Goal: Task Accomplishment & Management: Use online tool/utility

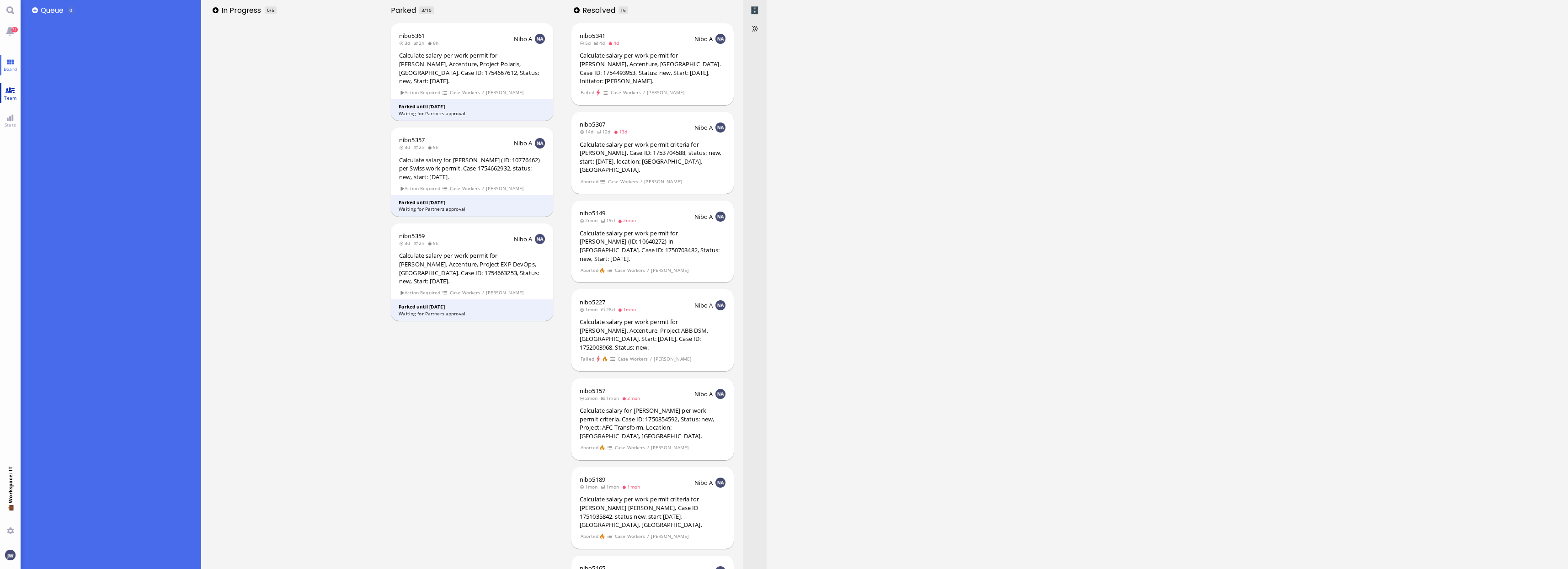
click at [14, 92] on link "Team" at bounding box center [10, 92] width 21 height 21
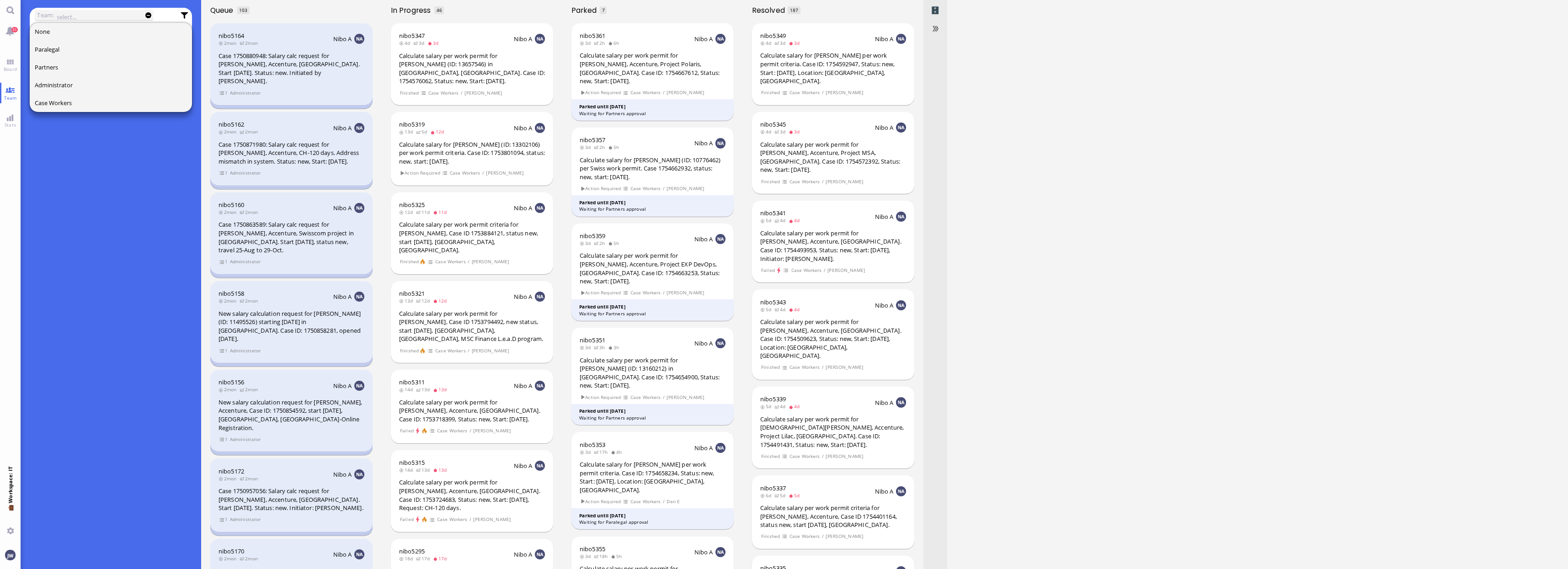
click at [1085, 398] on board-view "Team: None Paralegal Partners Administrator Case Workers What is team view? Tea…" at bounding box center [794, 284] width 1547 height 569
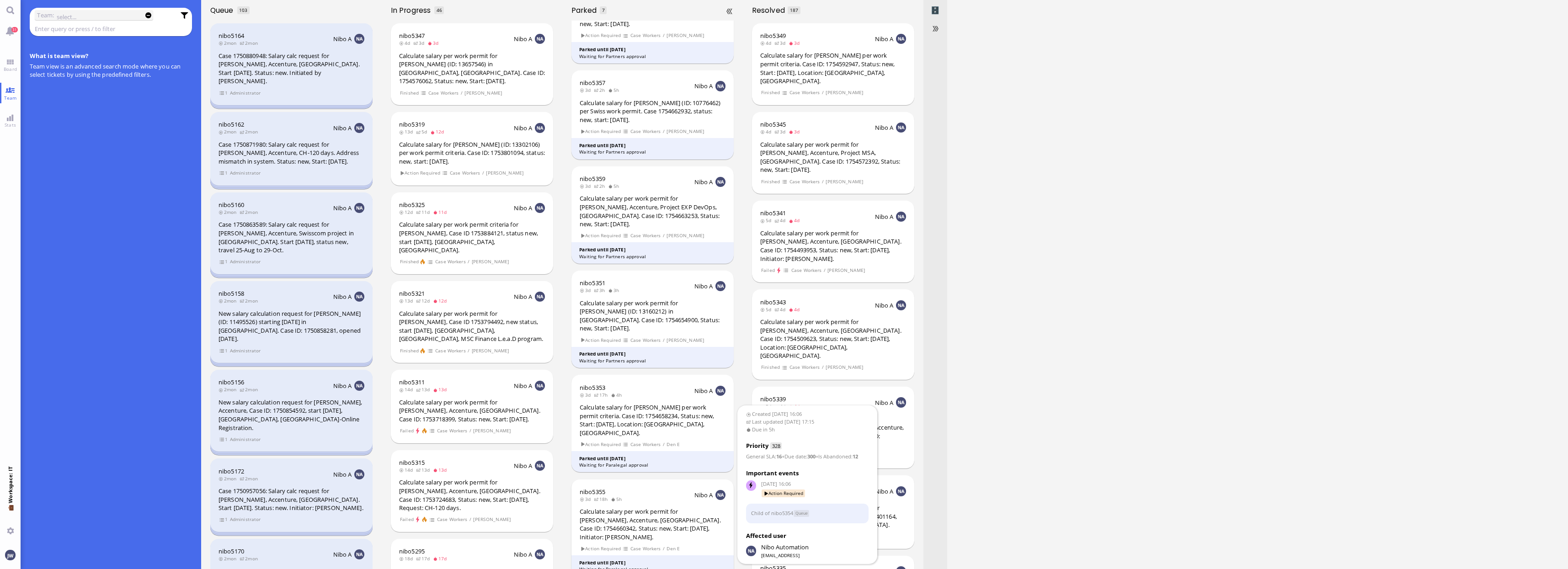
scroll to position [128, 0]
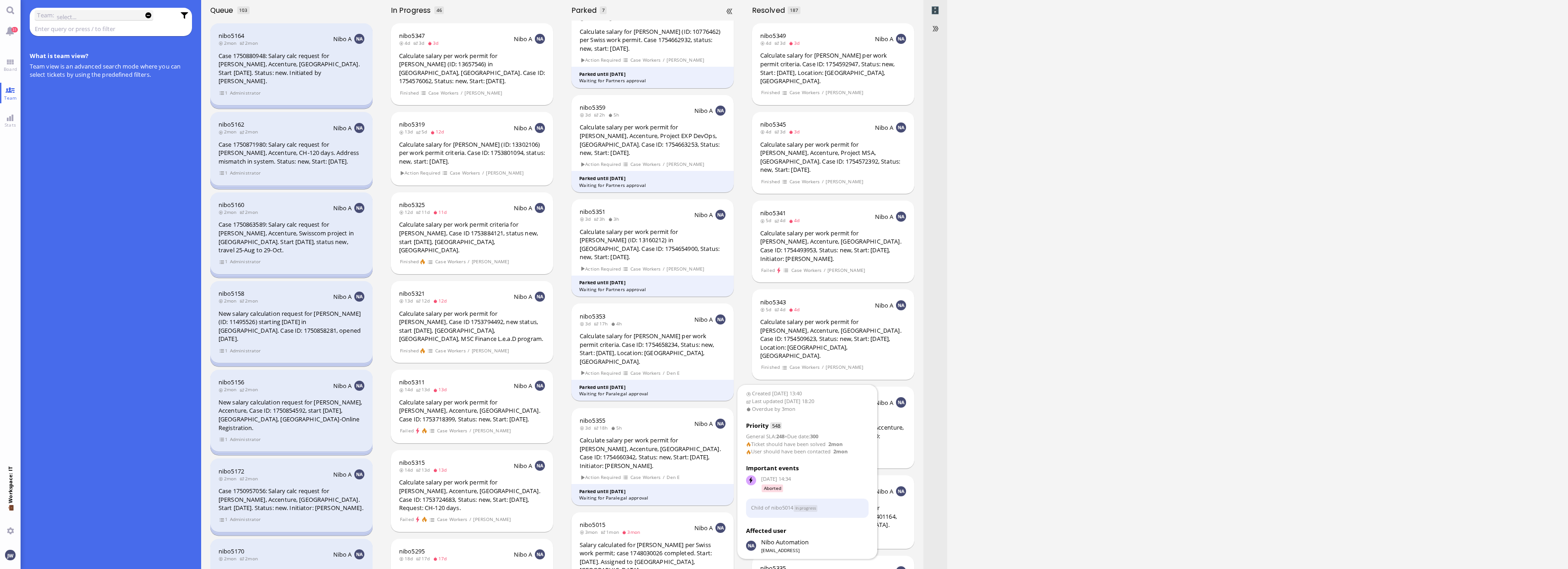
click at [655, 541] on div "Salary calculated for [PERSON_NAME] per Swiss work permit; case 1748030026 comp…" at bounding box center [653, 557] width 146 height 34
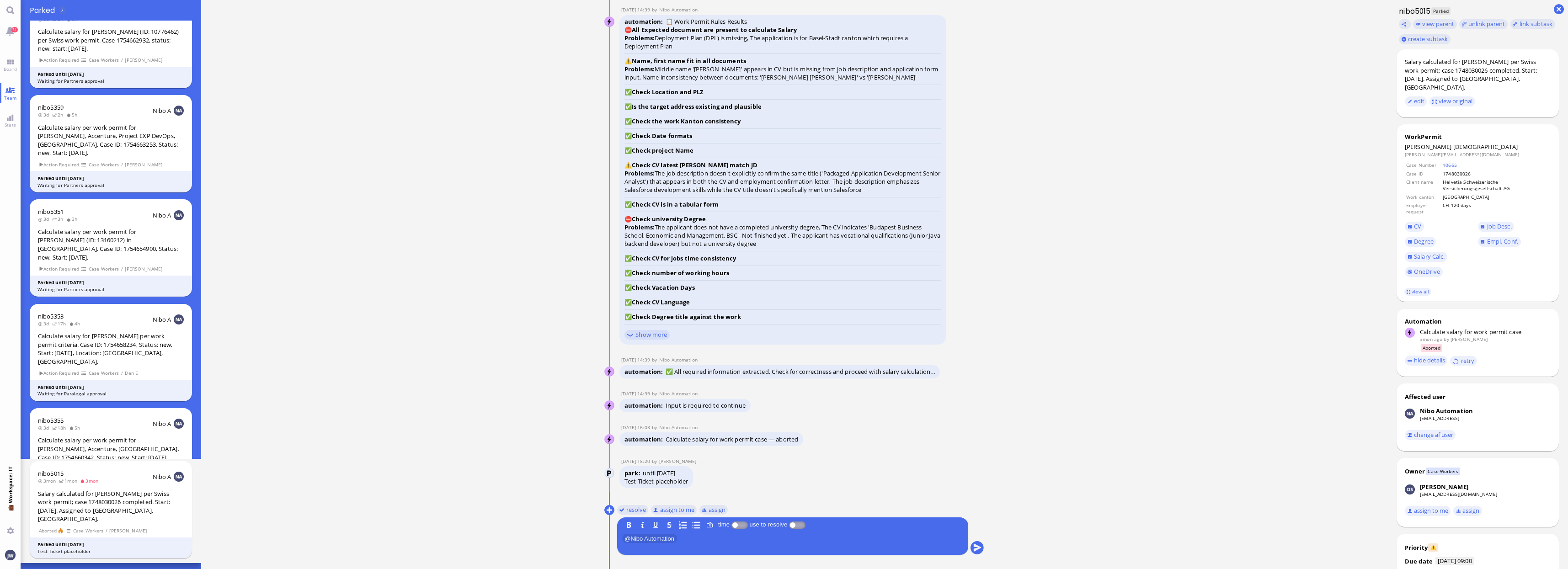
click at [103, 436] on div "Calculate salary per work permit for [PERSON_NAME], Accenture, [GEOGRAPHIC_DATA…" at bounding box center [111, 452] width 146 height 34
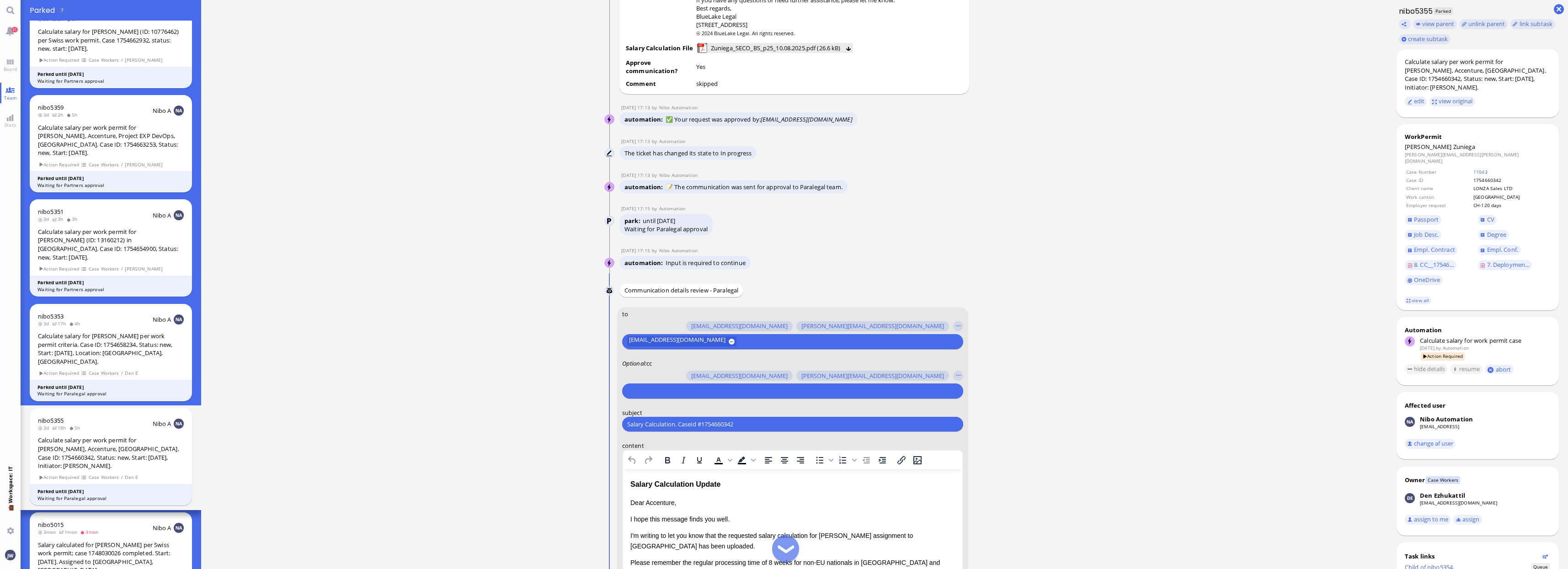
scroll to position [-228, 0]
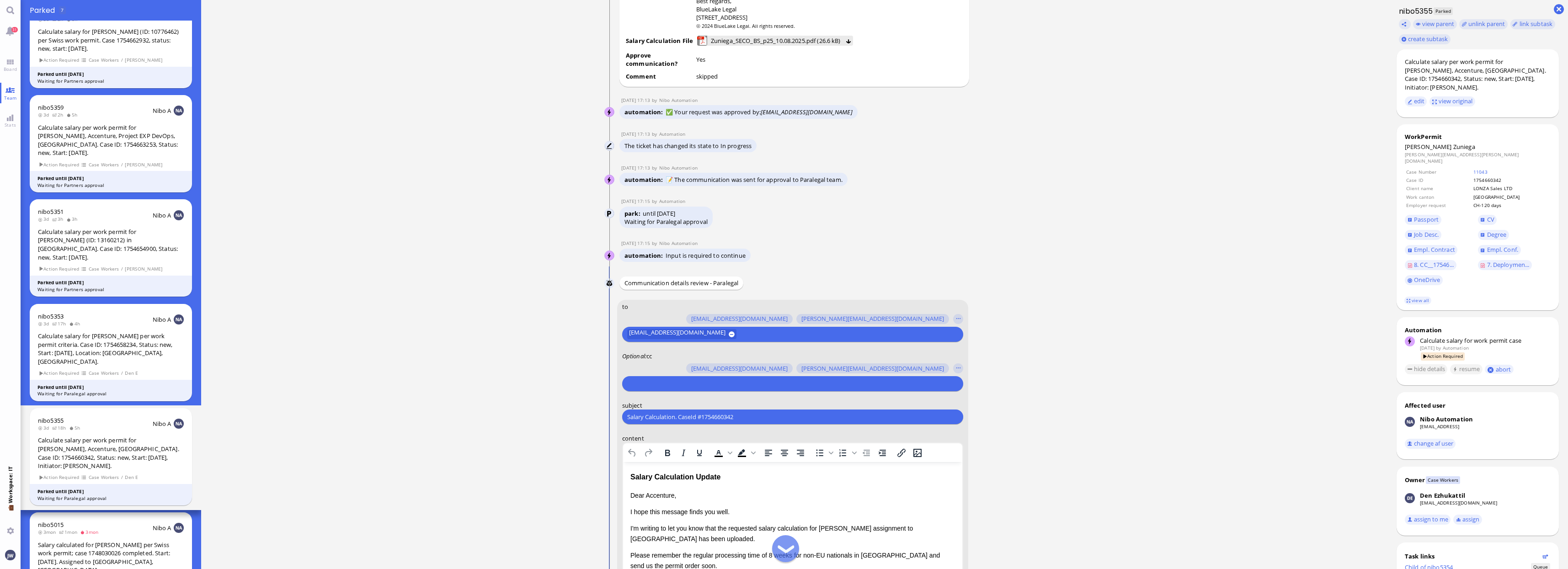
click at [714, 375] on selector "[PERSON_NAME][EMAIL_ADDRESS][DOMAIN_NAME] [DOMAIN_NAME][EMAIL_ADDRESS][DOMAIN_N…" at bounding box center [793, 376] width 341 height 31
click at [668, 382] on input "text" at bounding box center [791, 384] width 328 height 10
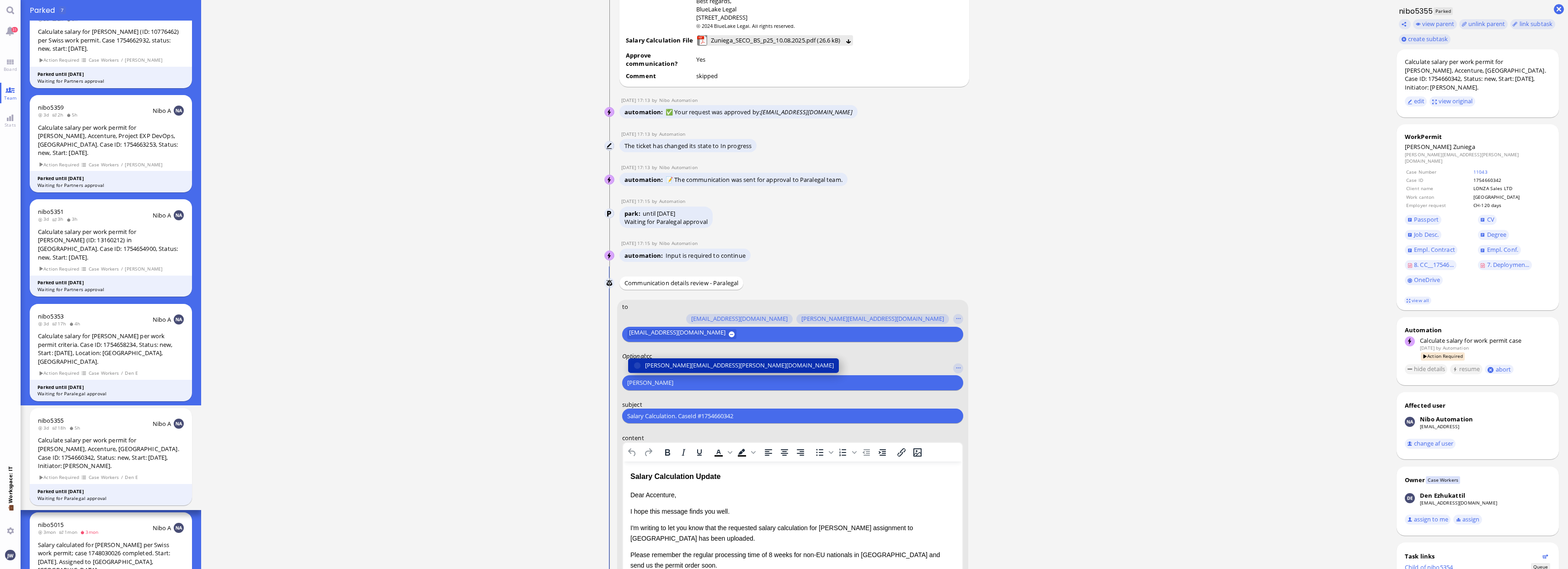
type input "[PERSON_NAME]"
click at [662, 371] on button "[PERSON_NAME][EMAIL_ADDRESS][PERSON_NAME][DOMAIN_NAME]" at bounding box center [733, 365] width 211 height 15
type input "anus"
click at [662, 369] on span "[PERSON_NAME][EMAIL_ADDRESS][DOMAIN_NAME]" at bounding box center [716, 365] width 143 height 10
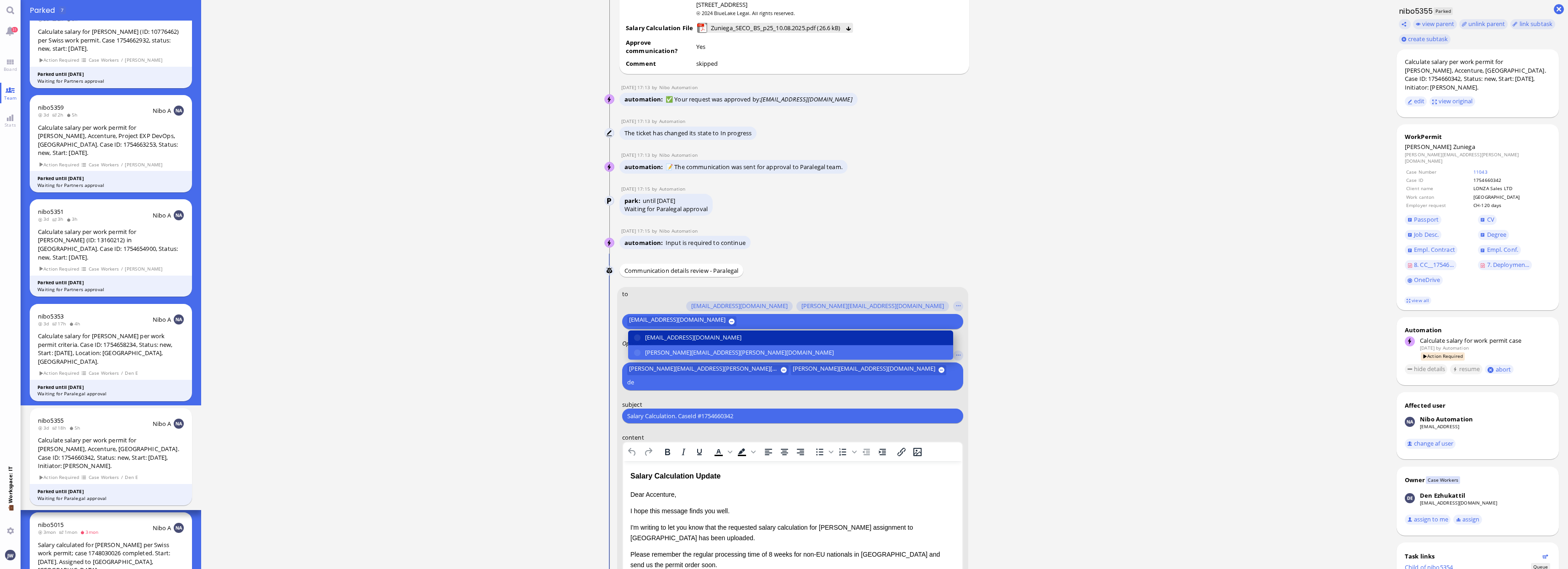
type input "de"
click at [659, 346] on button "[EMAIL_ADDRESS][DOMAIN_NAME]" at bounding box center [791, 337] width 325 height 15
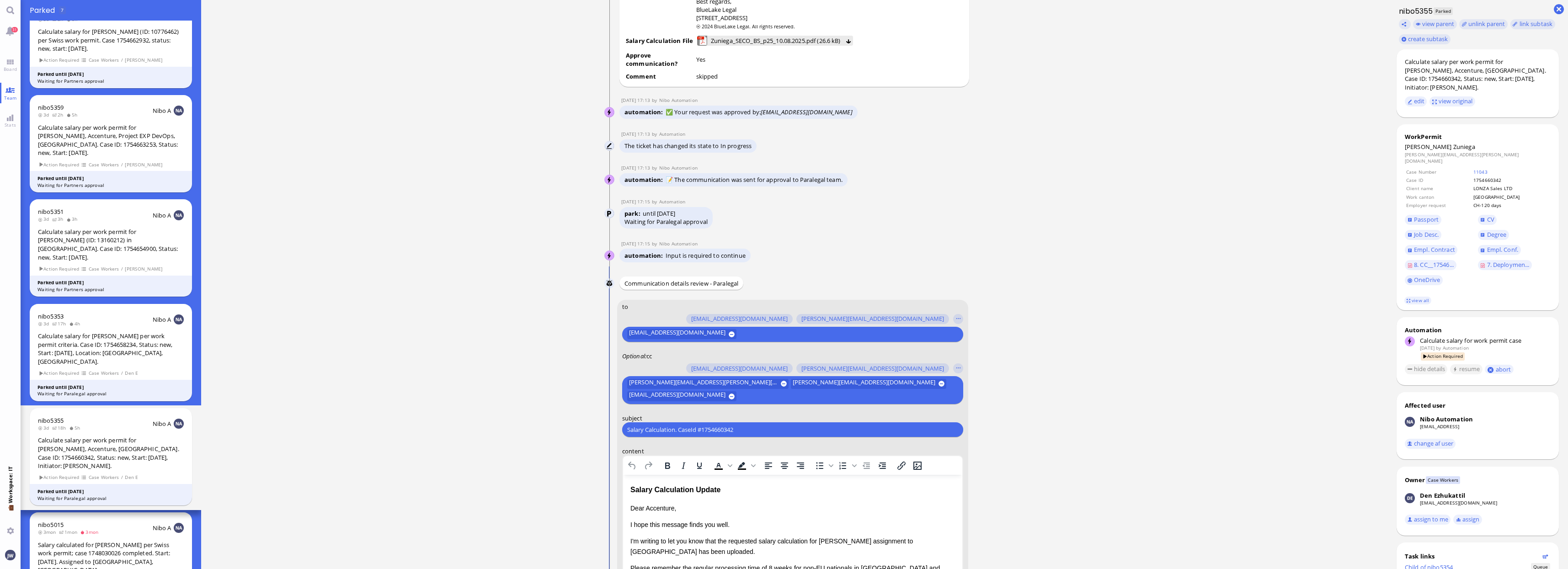
click at [730, 430] on input "Salary Calculation. CaseId #1754660342" at bounding box center [793, 430] width 331 height 10
click at [1453, 143] on span "Zuniega" at bounding box center [1464, 147] width 22 height 8
copy span "Zuniega"
click at [657, 430] on input "Salary Calculation. CaseId #1754660342" at bounding box center [793, 430] width 331 height 10
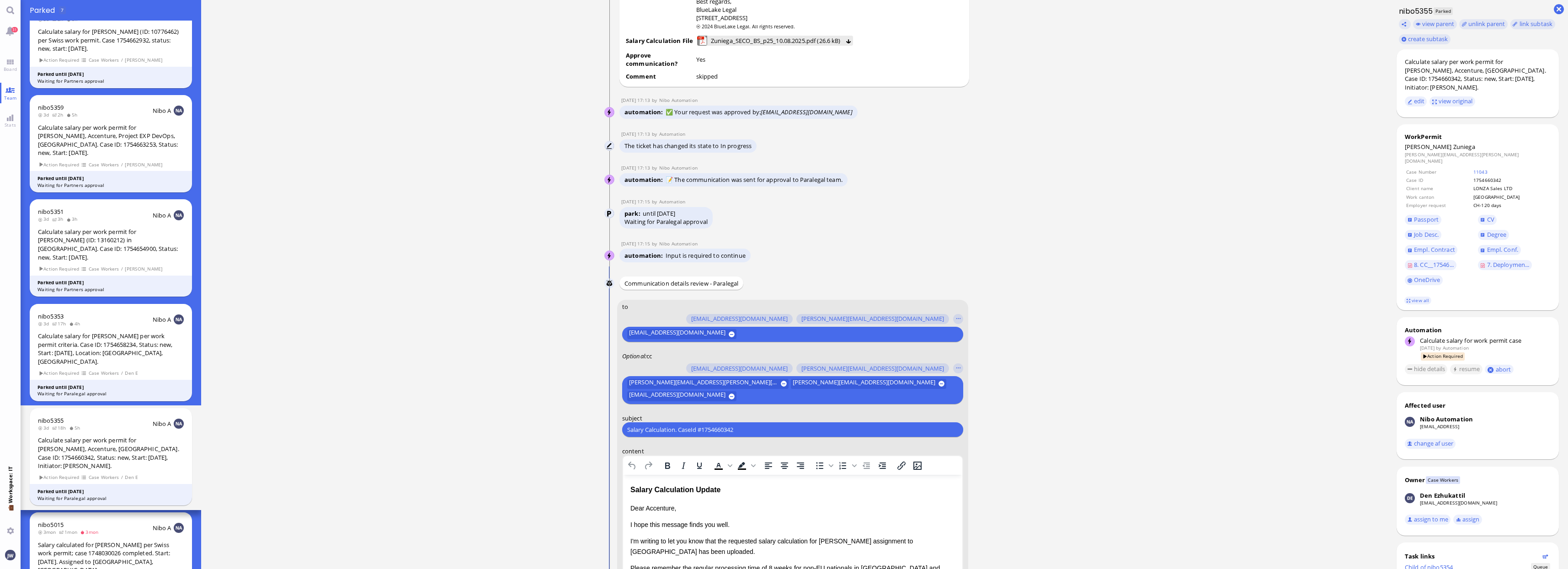
paste input "PazPerTout new case: [PERSON_NAME] (1754660342 / 10549857), Employer Request: C…"
type input "PazPerTout new case: [PERSON_NAME] (1754660342 / 10549857), Employer Request: C…"
drag, startPoint x: 716, startPoint y: 491, endPoint x: 617, endPoint y: 493, distance: 99.0
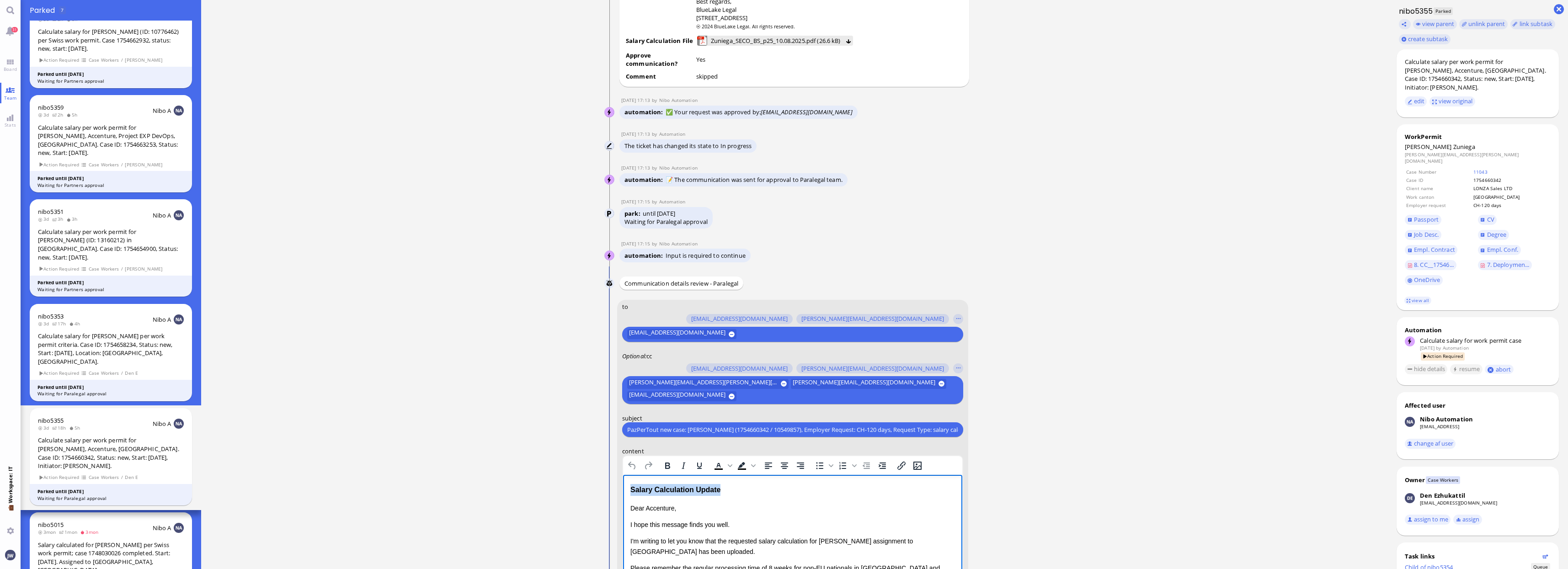
click at [622, 493] on html "Salary Calculation Update Dear Accenture, I hope this message finds you well. I…" at bounding box center [792, 570] width 339 height 191
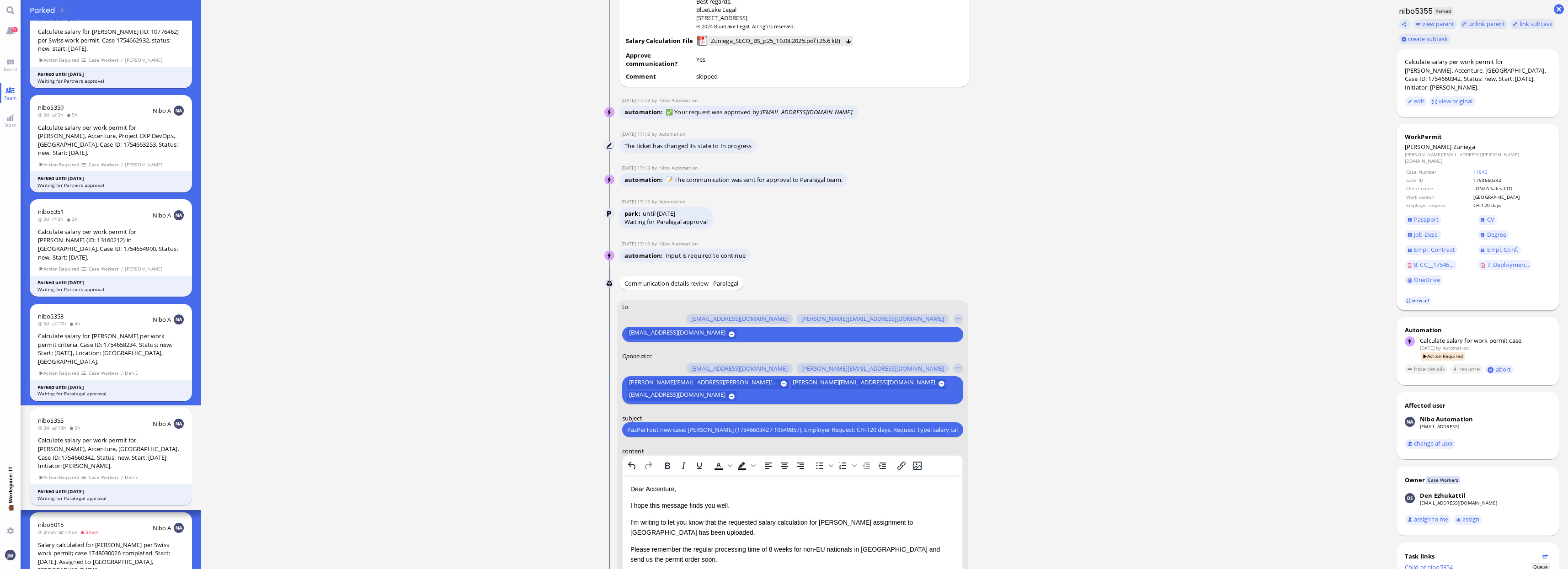
click at [1420, 297] on link "view all" at bounding box center [1417, 301] width 26 height 8
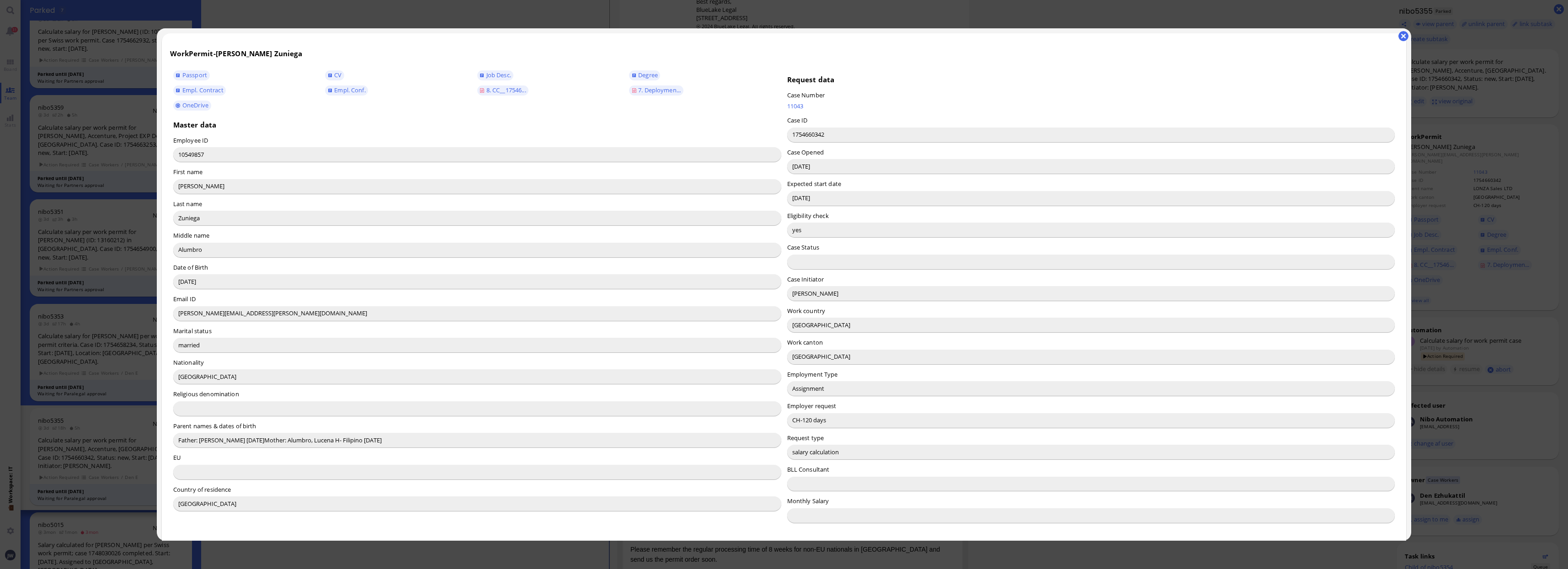
click at [799, 295] on input "[PERSON_NAME]" at bounding box center [1091, 293] width 608 height 15
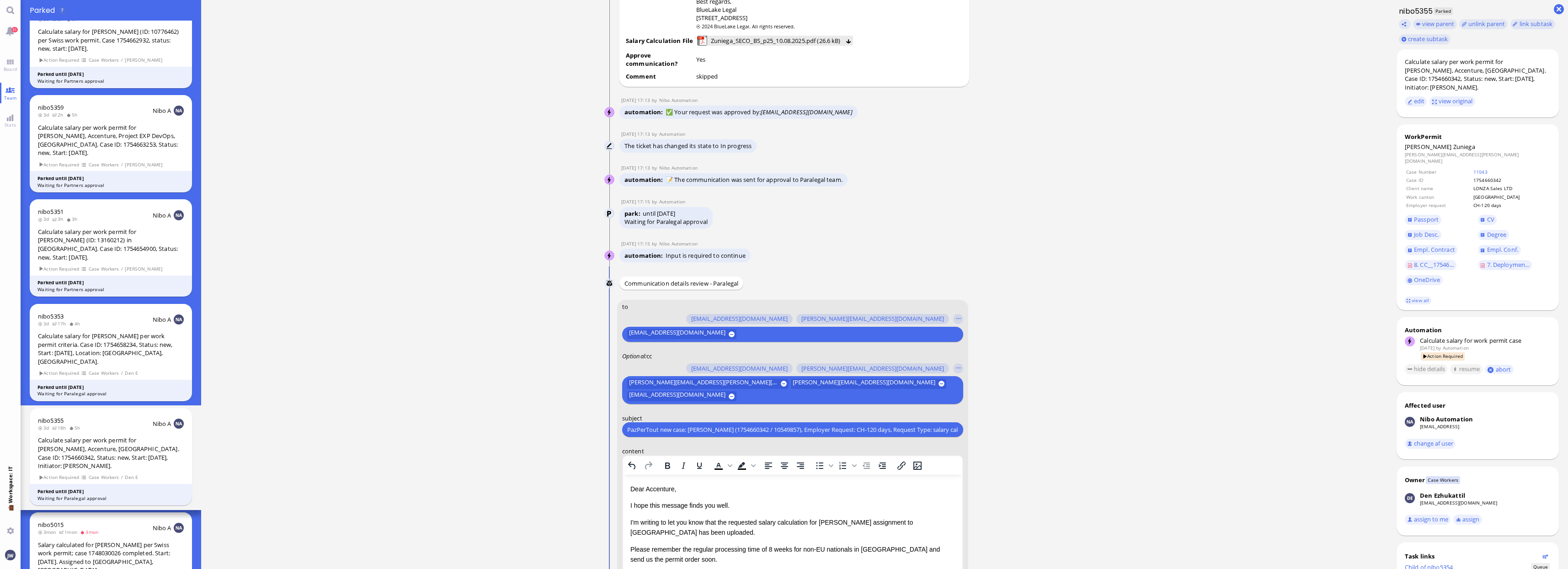
click at [662, 491] on p "Dear Accenture," at bounding box center [792, 489] width 324 height 10
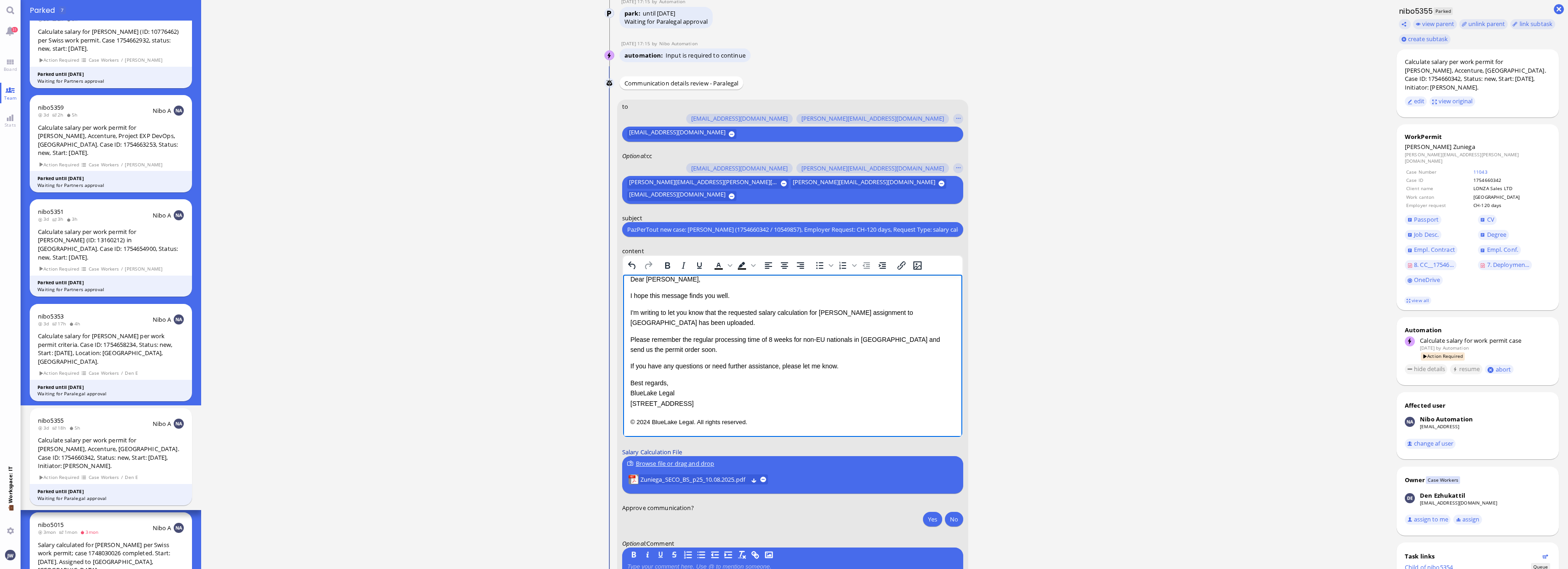
scroll to position [-13, 0]
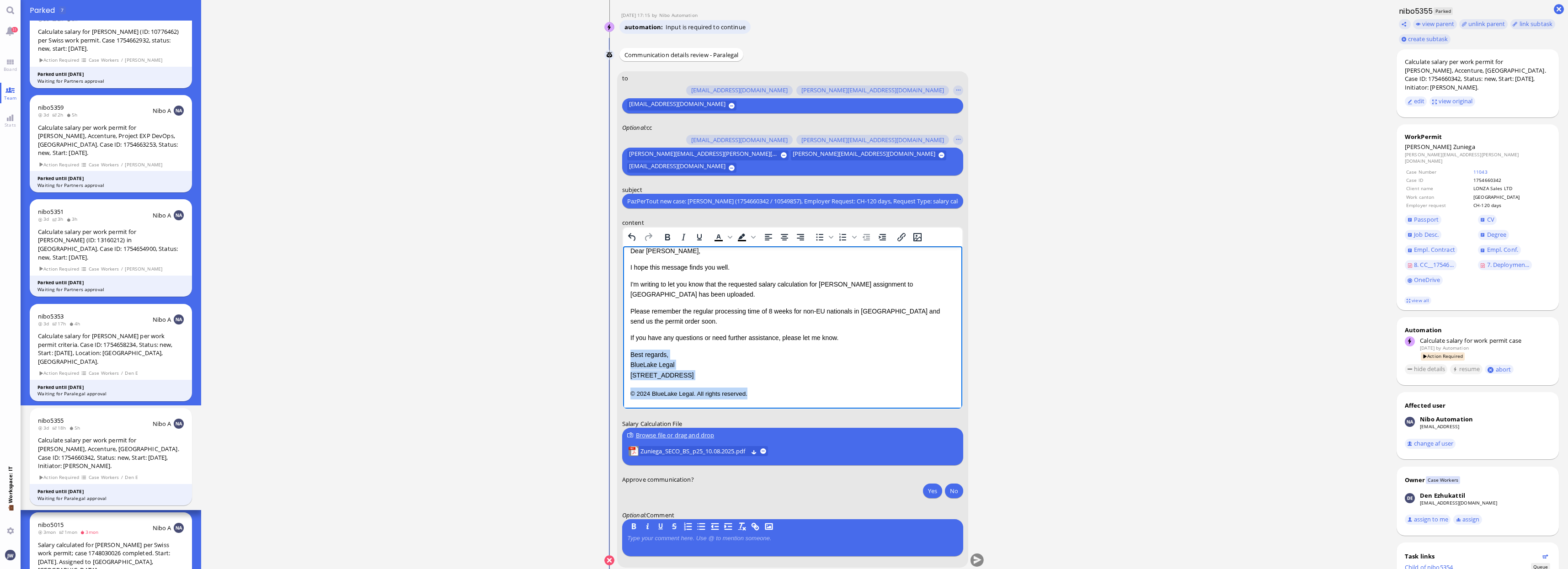
drag, startPoint x: 631, startPoint y: 354, endPoint x: 779, endPoint y: 403, distance: 155.9
click at [779, 403] on html "Dear [PERSON_NAME], I hope this message finds you well. I'm writing to let you …" at bounding box center [792, 322] width 339 height 171
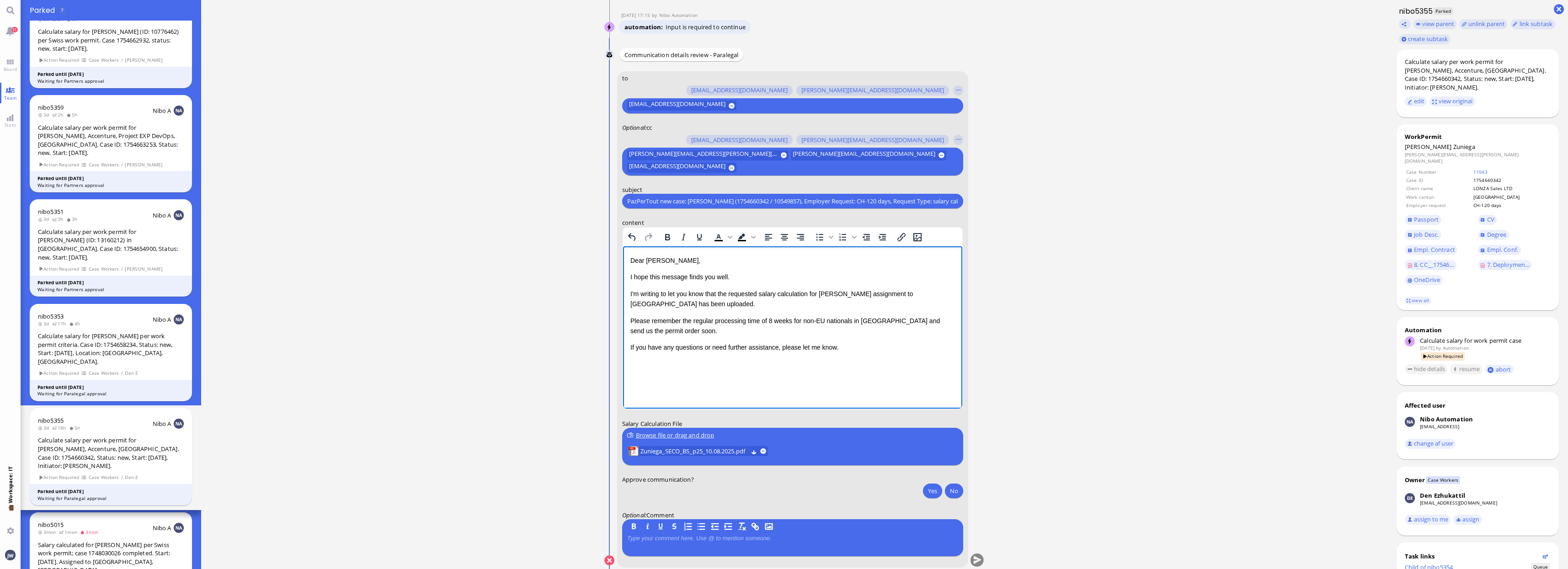
scroll to position [0, 0]
click at [1020, 389] on ticket "[DATE] 16:06 by Automation Automation Calculate eligible salary for work permit…" at bounding box center [794, 284] width 1187 height 569
click at [1423, 215] on span "Passport" at bounding box center [1426, 219] width 24 height 8
click at [1480, 214] on link "CV" at bounding box center [1488, 219] width 20 height 10
click at [1420, 230] on span "Job Desc." at bounding box center [1426, 234] width 24 height 8
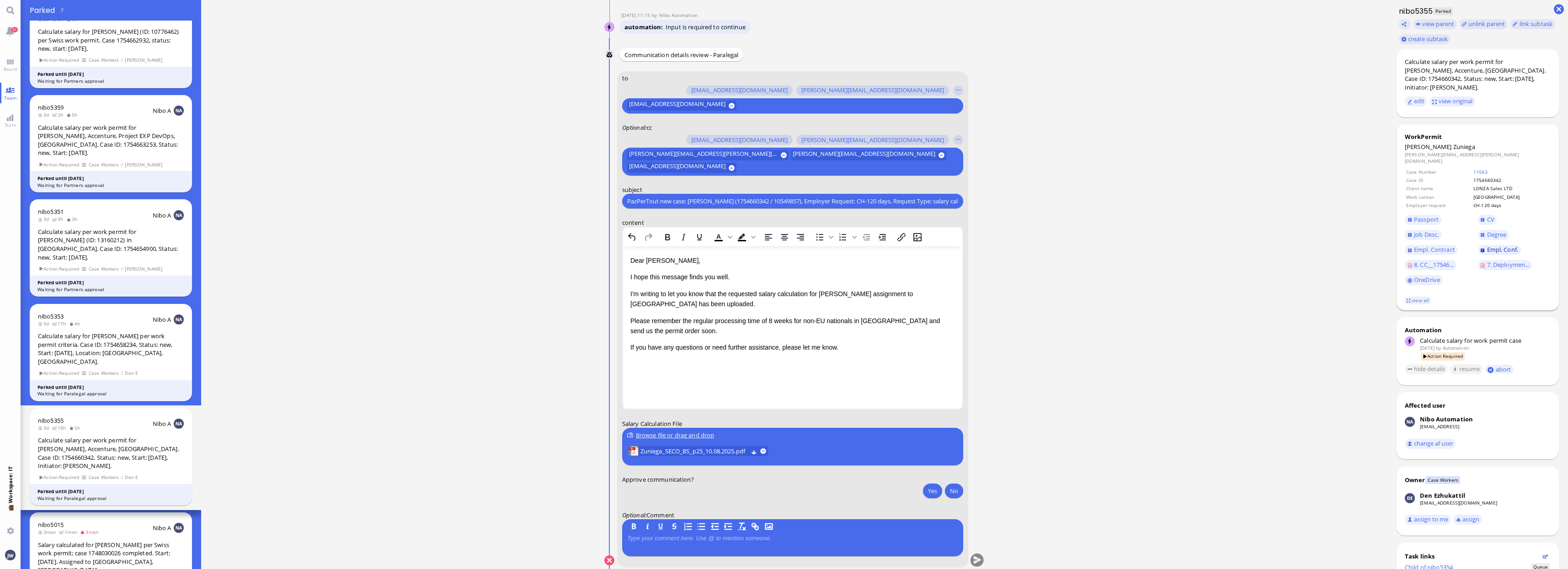
click at [1491, 246] on span "Empl. Conf." at bounding box center [1503, 250] width 31 height 8
click at [1435, 261] on span "8. CC__17546..." at bounding box center [1434, 264] width 40 height 8
click at [940, 489] on button "Yes" at bounding box center [933, 491] width 20 height 15
click at [978, 558] on button "submit" at bounding box center [977, 560] width 14 height 14
